Goal: Task Accomplishment & Management: Manage account settings

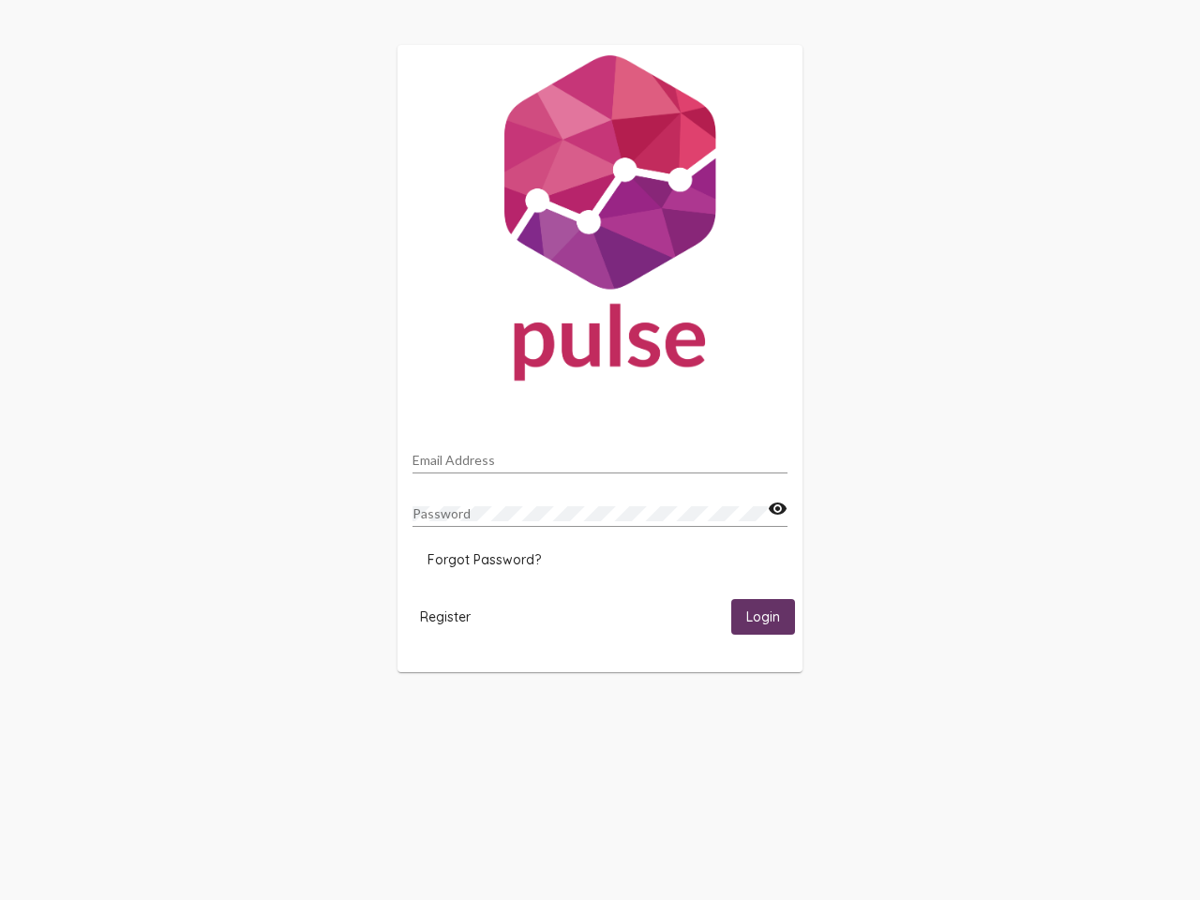
click at [600, 455] on input "Email Address" at bounding box center [600, 460] width 375 height 15
click at [777, 509] on mat-icon "visibility" at bounding box center [778, 509] width 20 height 23
click at [484, 560] on span "Forgot Password?" at bounding box center [484, 559] width 113 height 17
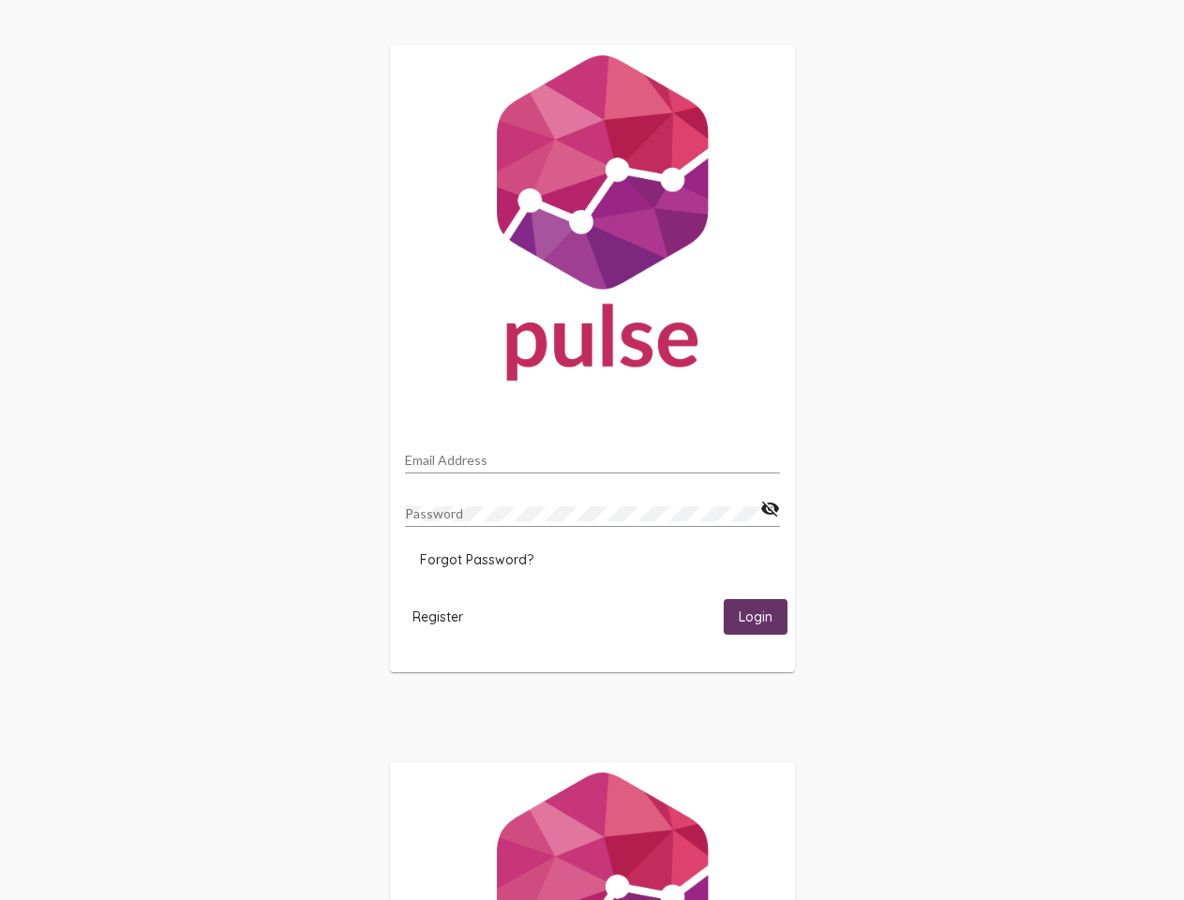
click at [445, 616] on span "Register" at bounding box center [438, 617] width 51 height 17
click at [763, 616] on span "Login" at bounding box center [756, 618] width 34 height 17
